Goal: Navigation & Orientation: Find specific page/section

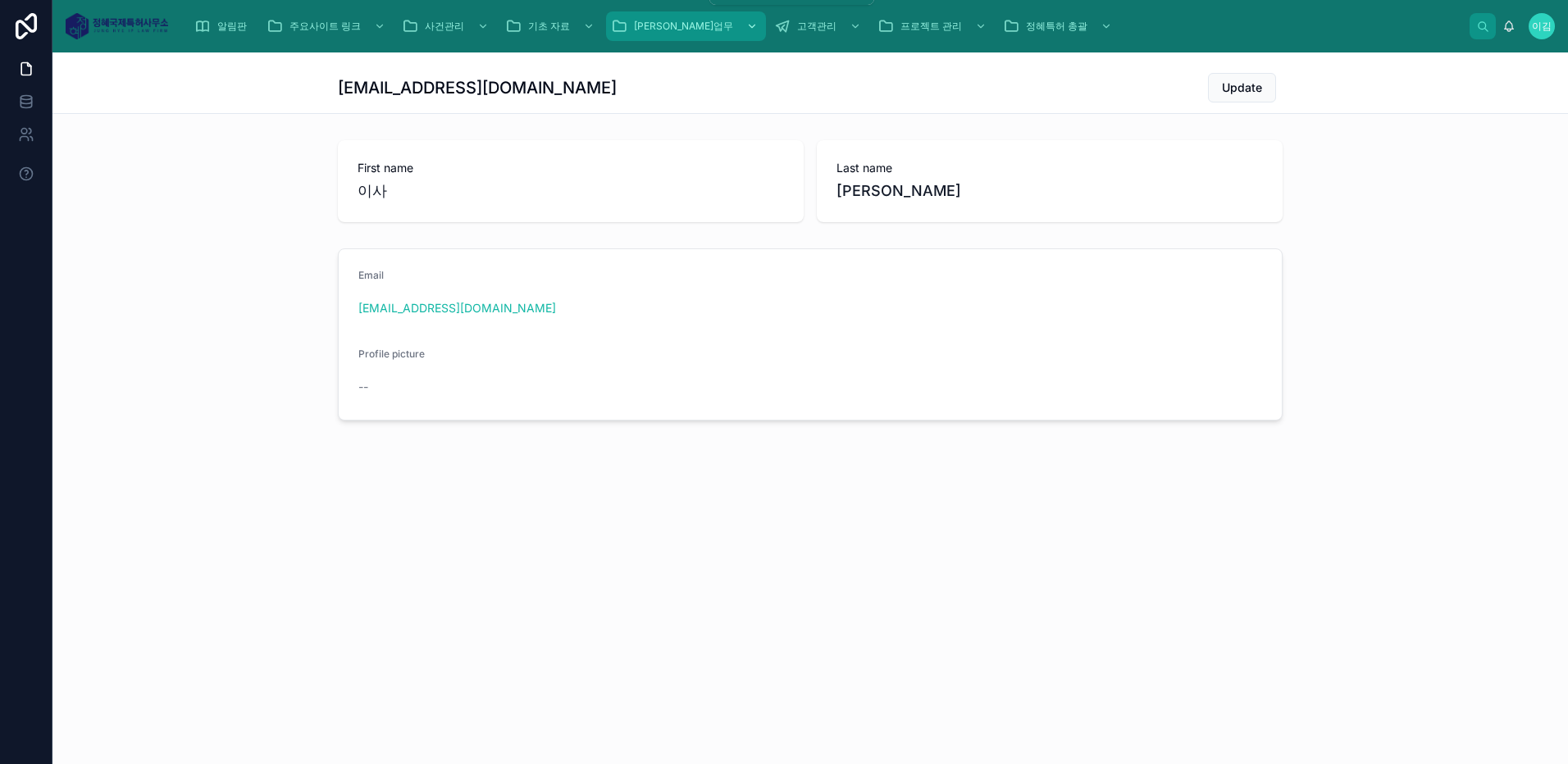
click at [747, 23] on icon "scrollable content" at bounding box center [752, 27] width 12 height 12
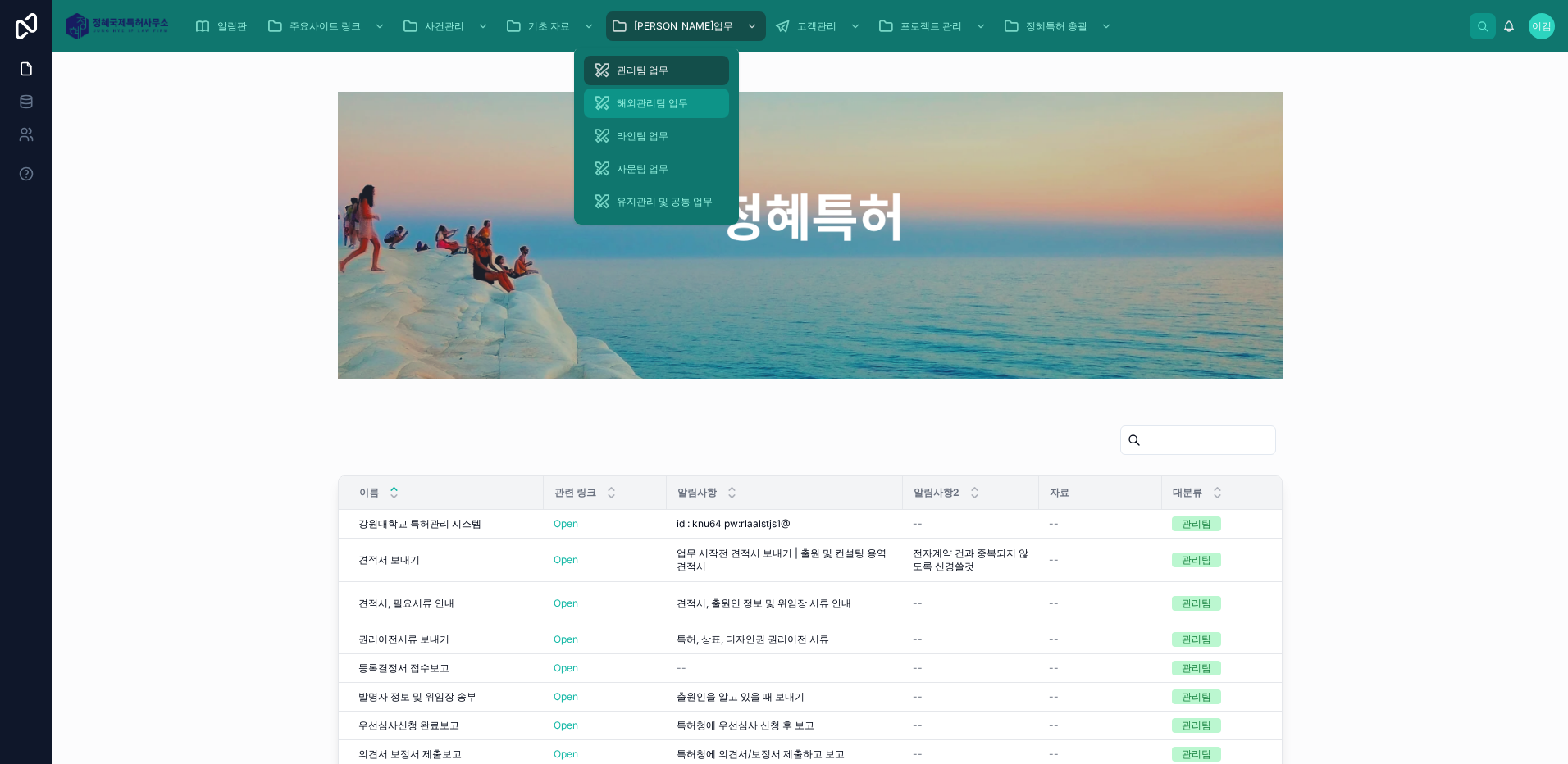
click at [597, 98] on icon at bounding box center [602, 103] width 17 height 17
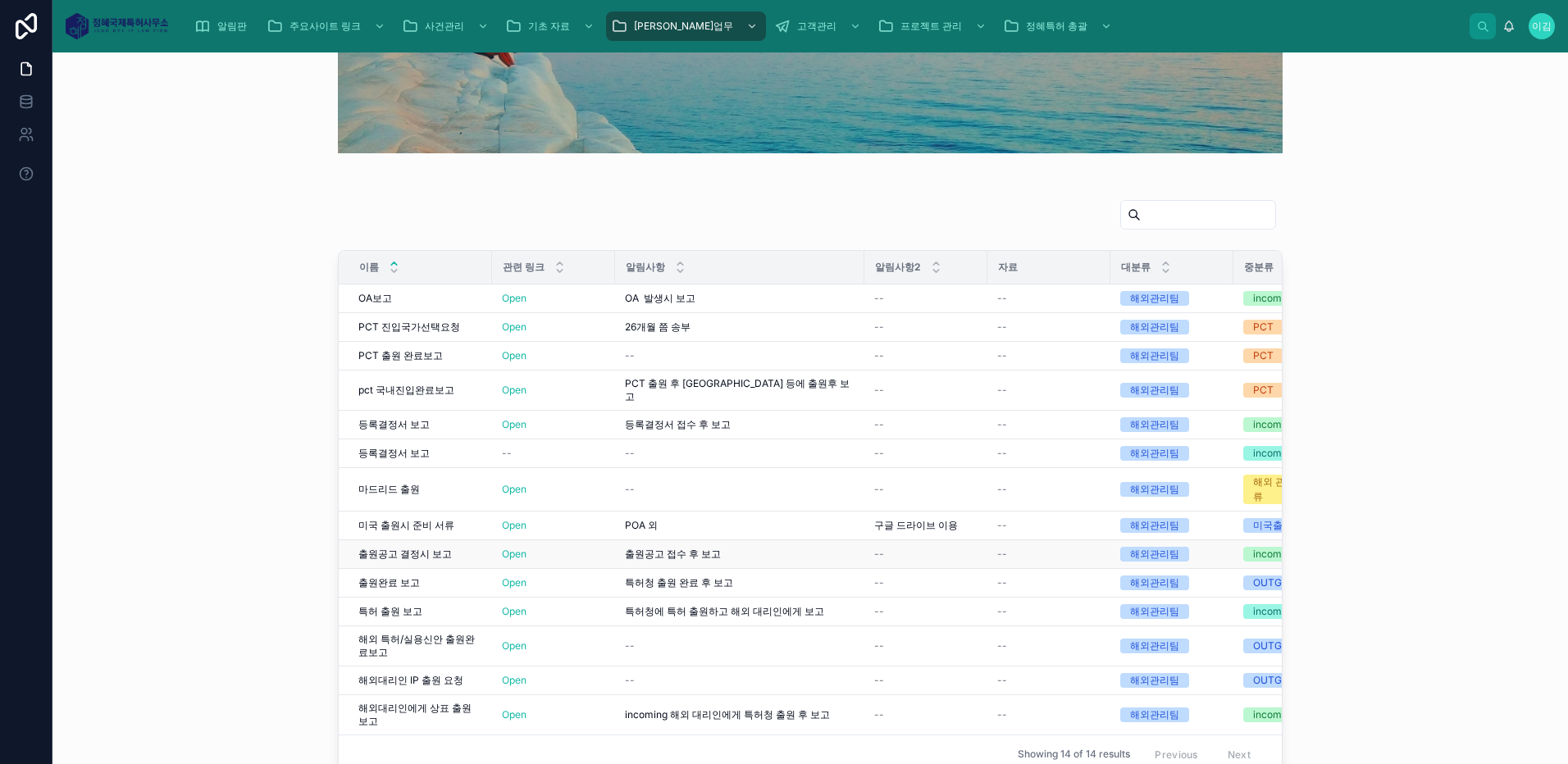
scroll to position [381, 0]
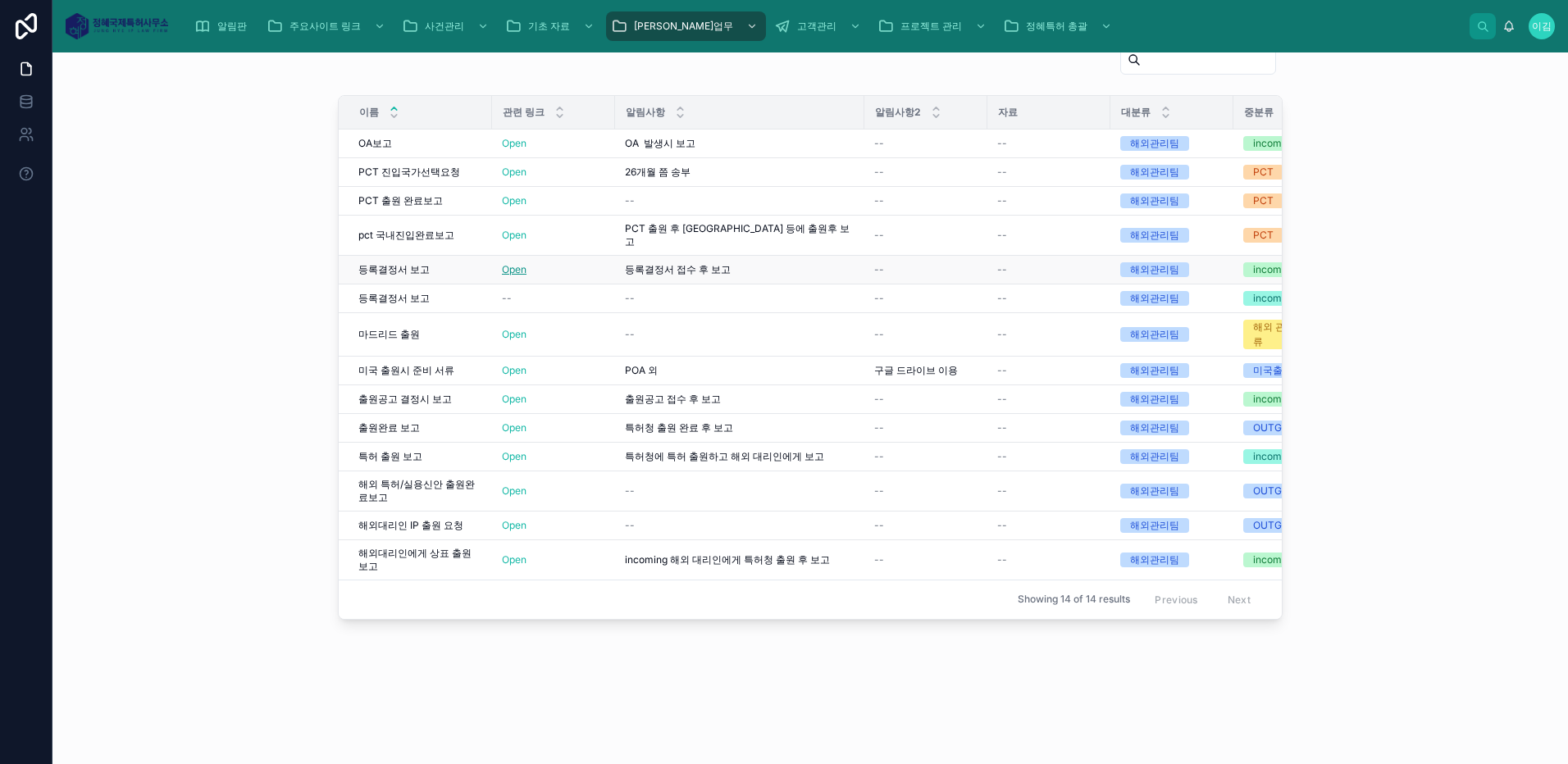
click at [513, 263] on link "Open" at bounding box center [514, 269] width 25 height 12
click at [510, 450] on link "Open" at bounding box center [514, 456] width 25 height 12
